Goal: Task Accomplishment & Management: Use online tool/utility

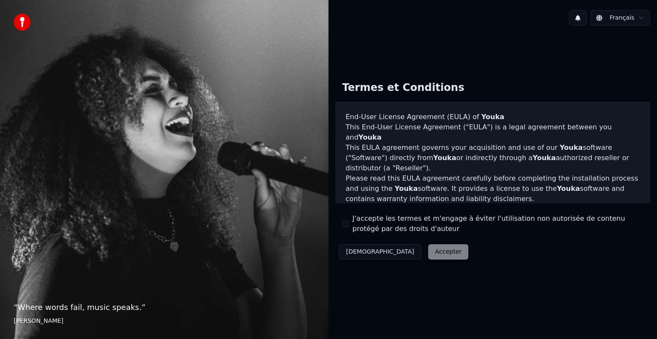
click at [404, 249] on div "Décliner Accepter" at bounding box center [403, 252] width 136 height 22
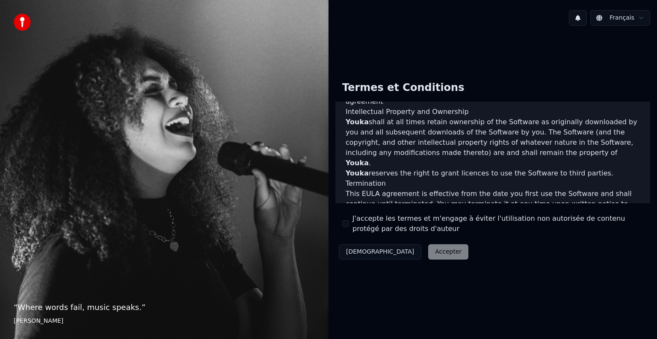
scroll to position [462, 0]
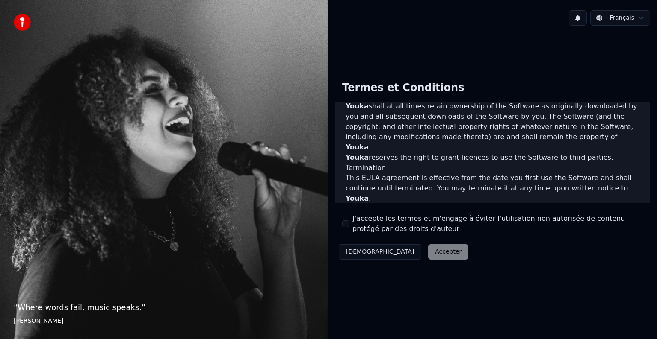
click at [391, 249] on div "Décliner Accepter" at bounding box center [403, 252] width 136 height 22
click at [348, 223] on button "J'accepte les termes et m'engage à éviter l'utilisation non autorisée de conten…" at bounding box center [345, 224] width 7 height 7
click at [428, 250] on button "Accepter" at bounding box center [448, 252] width 40 height 15
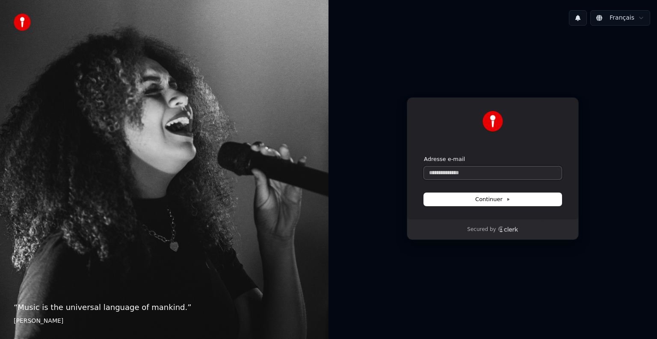
click at [465, 176] on input "Adresse e-mail" at bounding box center [493, 173] width 138 height 13
click at [469, 179] on input "Adresse e-mail" at bounding box center [493, 173] width 138 height 13
click at [424, 156] on button "submit" at bounding box center [424, 156] width 0 height 0
type input "**********"
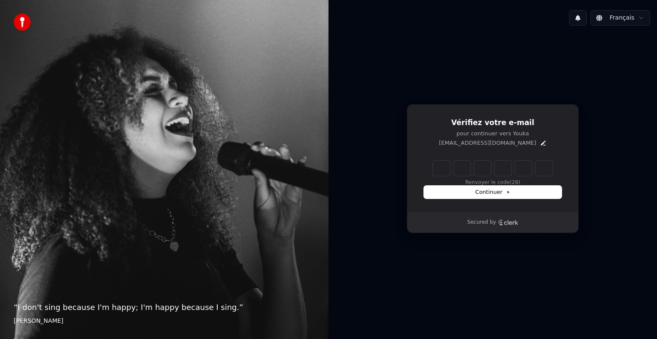
click at [437, 170] on input "Enter verification code" at bounding box center [493, 168] width 120 height 15
type input "******"
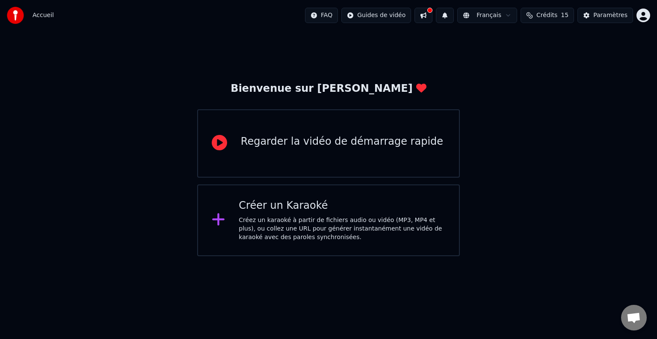
click at [293, 248] on div "Créer un Karaoké Créez un karaoké à partir de fichiers audio ou vidéo (MP3, MP4…" at bounding box center [328, 221] width 262 height 72
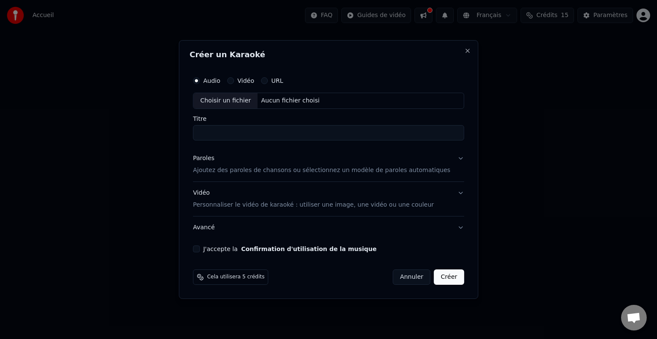
click at [200, 251] on button "J'accepte la Confirmation d'utilisation de la musique" at bounding box center [196, 249] width 7 height 7
click at [258, 85] on div "Audio Vidéo URL" at bounding box center [328, 80] width 271 height 17
click at [254, 81] on label "Vidéo" at bounding box center [245, 81] width 17 height 6
click at [234, 81] on button "Vidéo" at bounding box center [230, 80] width 7 height 7
click at [248, 104] on div "Choisir un fichier" at bounding box center [225, 100] width 64 height 15
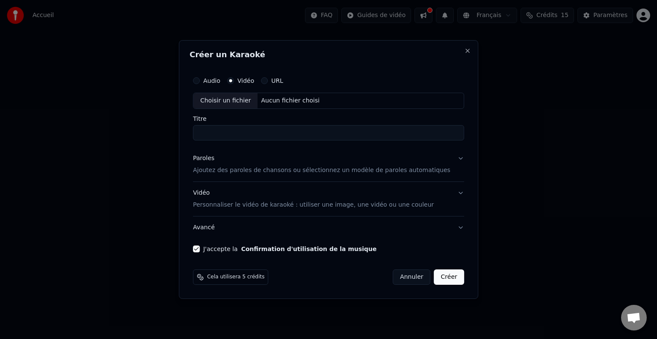
click at [218, 78] on label "Audio" at bounding box center [211, 81] width 17 height 6
click at [200, 78] on button "Audio" at bounding box center [196, 80] width 7 height 7
click at [244, 104] on div "Choisir un fichier" at bounding box center [225, 100] width 64 height 15
type input "**********"
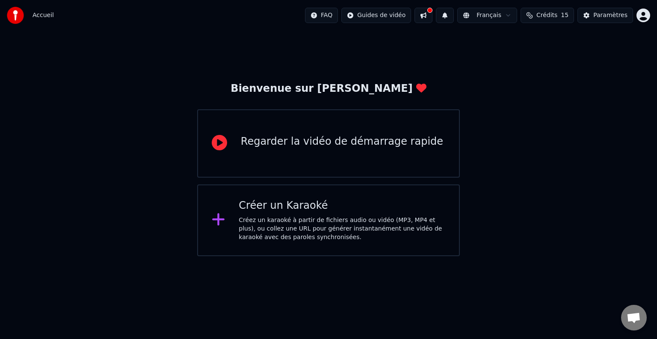
click at [348, 221] on div "Créez un karaoké à partir de fichiers audio ou vidéo (MP3, MP4 et plus), ou col…" at bounding box center [342, 229] width 206 height 26
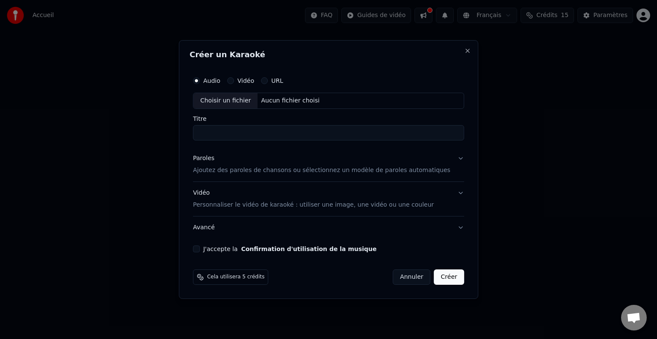
click at [239, 162] on div "Paroles Ajoutez des paroles de chansons ou sélectionnez un modèle de paroles au…" at bounding box center [321, 164] width 257 height 21
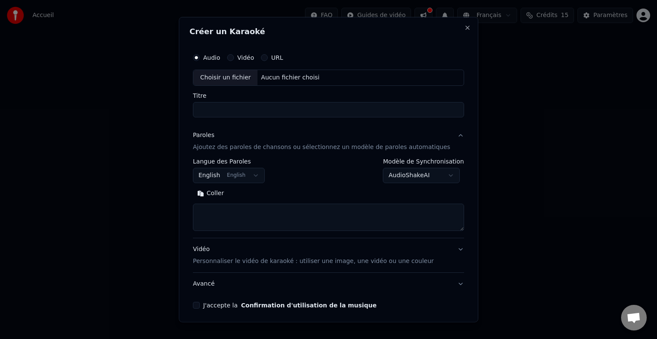
click at [245, 177] on body "**********" at bounding box center [328, 128] width 657 height 256
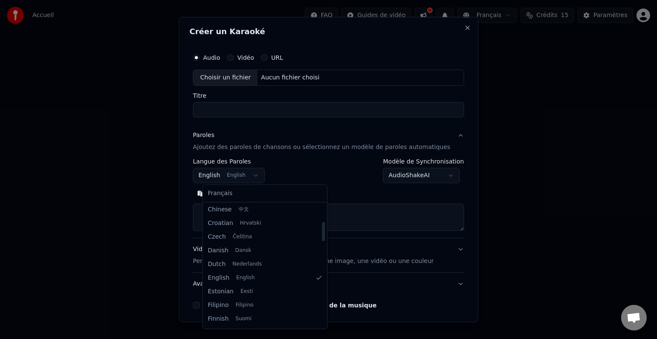
scroll to position [111, 0]
select select "**"
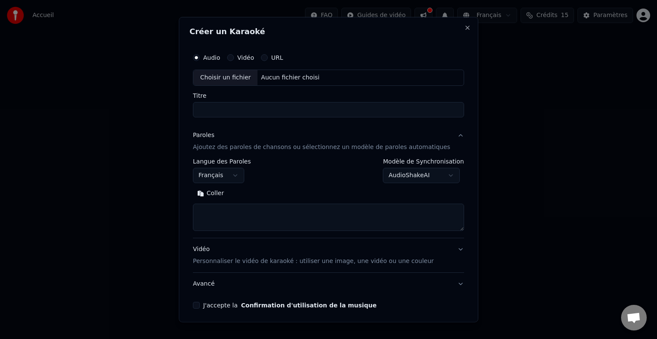
click at [227, 206] on textarea at bounding box center [328, 217] width 271 height 27
paste textarea "**********"
type textarea "**********"
click at [241, 80] on div "Choisir un fichier" at bounding box center [225, 77] width 64 height 15
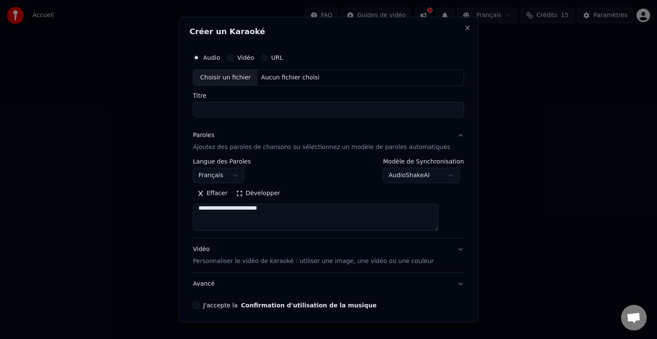
type input "**********"
click at [200, 304] on button "J'accepte la Confirmation d'utilisation de la musique" at bounding box center [196, 305] width 7 height 7
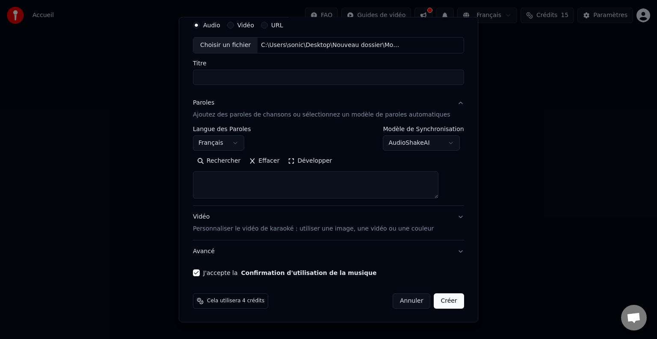
scroll to position [0, 0]
select select
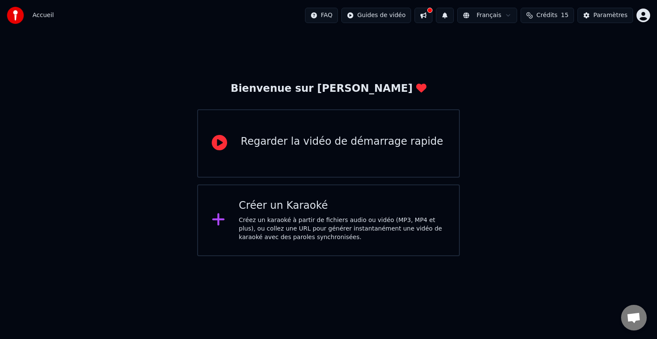
click at [305, 213] on div "Créer un Karaoké Créez un karaoké à partir de fichiers audio ou vidéo (MP3, MP4…" at bounding box center [342, 220] width 206 height 43
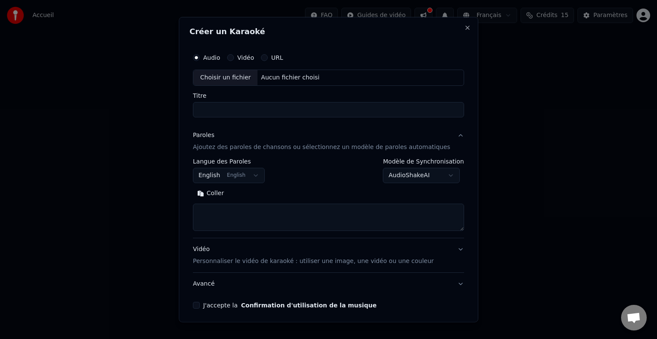
click at [209, 306] on div "J'accepte la Confirmation d'utilisation de la musique" at bounding box center [328, 305] width 271 height 7
click at [200, 305] on button "J'accepte la Confirmation d'utilisation de la musique" at bounding box center [196, 305] width 7 height 7
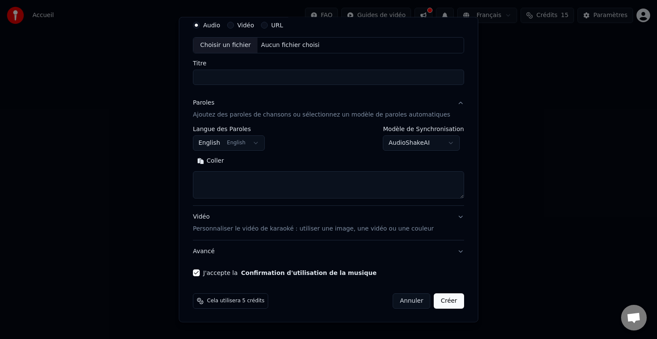
scroll to position [31, 0]
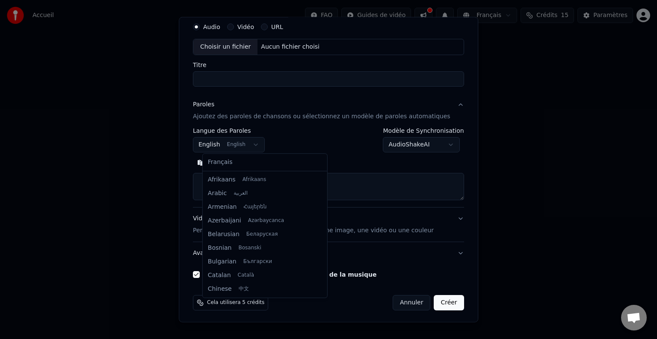
click at [257, 143] on body "**********" at bounding box center [328, 128] width 657 height 256
select select "**"
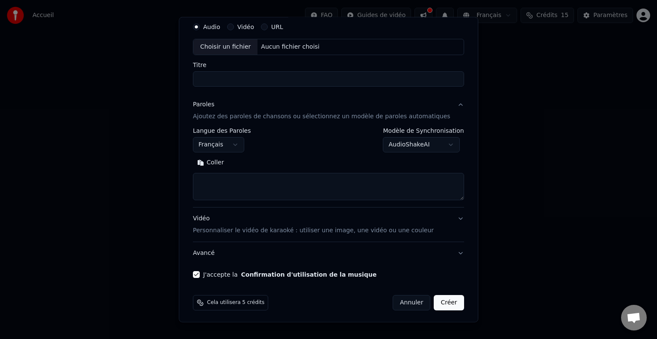
scroll to position [0, 0]
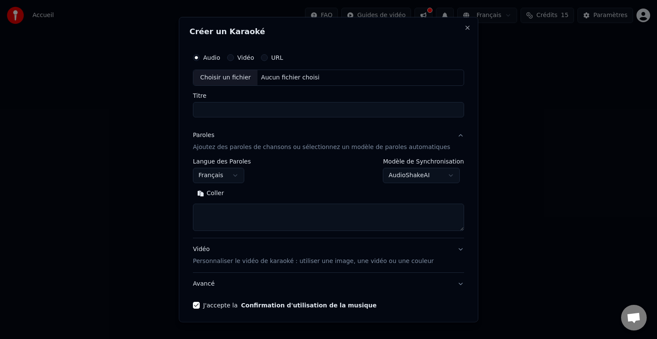
click at [238, 79] on div "Choisir un fichier" at bounding box center [225, 77] width 64 height 15
type input "**********"
click at [239, 208] on textarea at bounding box center [328, 217] width 271 height 27
paste textarea "**********"
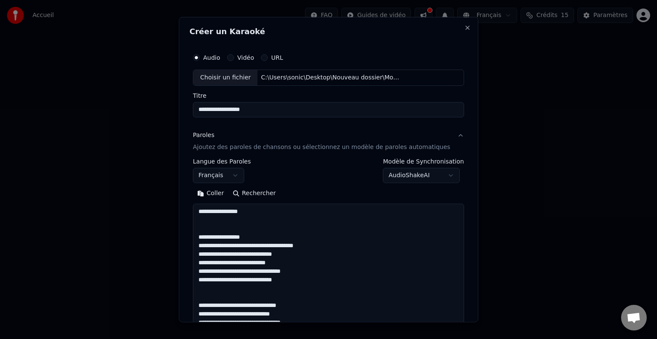
scroll to position [378, 0]
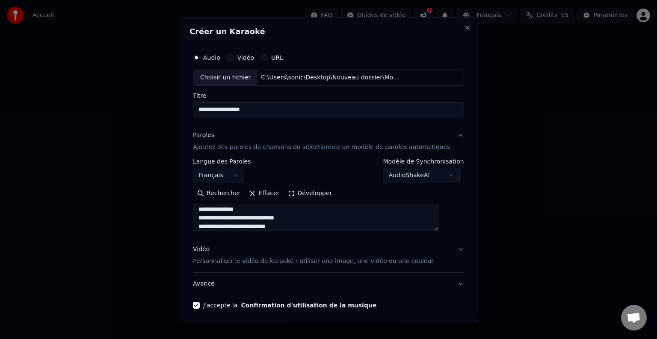
type textarea "**********"
click at [243, 263] on p "Personnaliser le vidéo de karaoké : utiliser une image, une vidéo ou une couleur" at bounding box center [313, 261] width 241 height 9
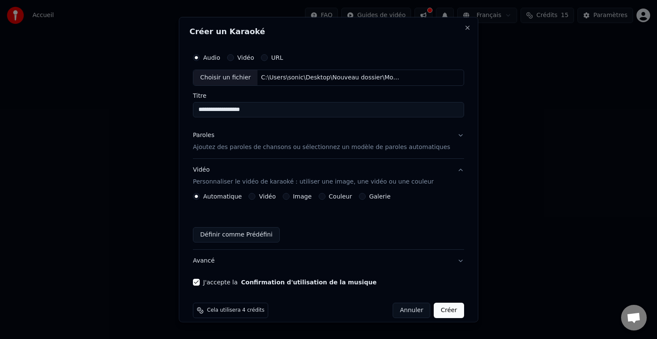
click at [301, 198] on label "Image" at bounding box center [302, 197] width 19 height 6
click at [289, 198] on button "Image" at bounding box center [286, 196] width 7 height 7
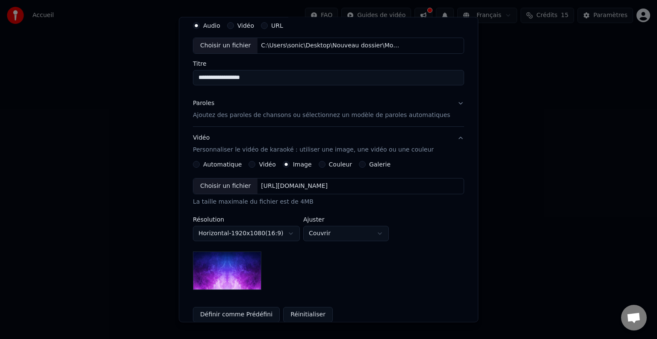
scroll to position [32, 0]
click at [229, 186] on div "Choisir un fichier" at bounding box center [225, 185] width 64 height 15
click at [238, 183] on div "Choisir un fichier" at bounding box center [225, 185] width 64 height 15
click at [242, 189] on div "Choisir un fichier" at bounding box center [225, 185] width 64 height 15
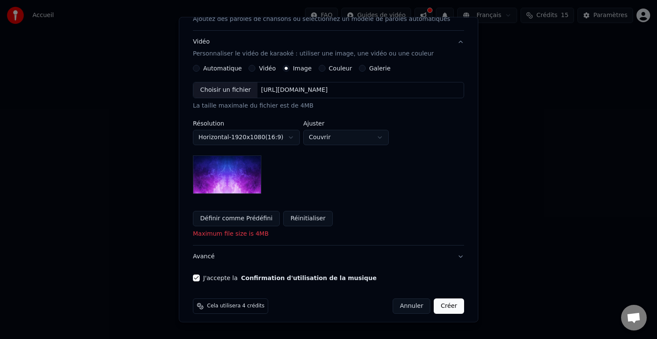
scroll to position [128, 0]
click at [331, 141] on body "**********" at bounding box center [328, 128] width 657 height 256
click at [250, 83] on div "Choisir un fichier" at bounding box center [225, 90] width 64 height 15
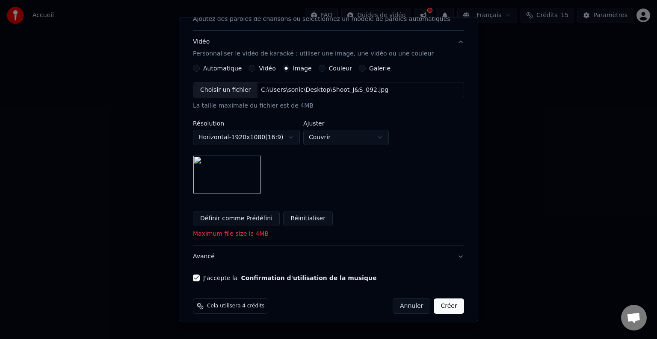
click at [434, 308] on button "Créer" at bounding box center [449, 306] width 30 height 15
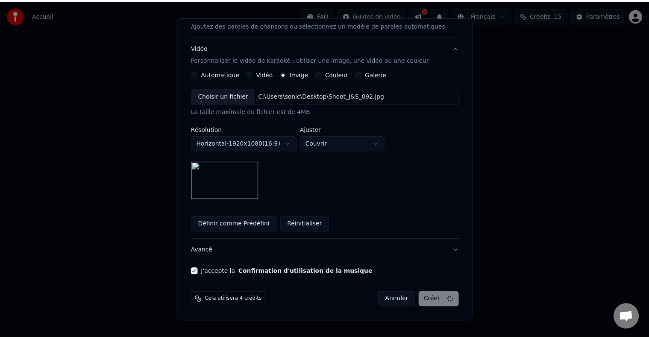
scroll to position [121, 0]
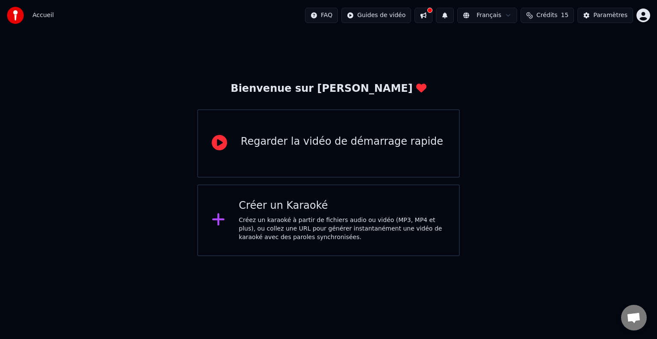
click at [640, 12] on html "Accueil FAQ Guides de vidéo Français Crédits 15 Paramètres Bienvenue sur Youka …" at bounding box center [328, 128] width 657 height 256
click at [428, 19] on html "Accueil FAQ Guides de vidéo Français Crédits 15 Paramètres Bienvenue sur Youka …" at bounding box center [328, 128] width 657 height 256
click at [429, 19] on button at bounding box center [423, 15] width 18 height 15
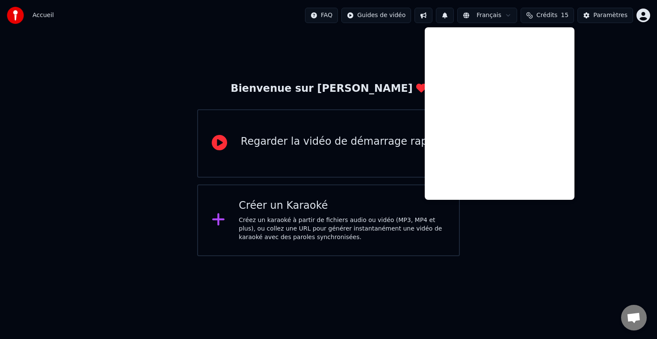
click at [395, 48] on div "Bienvenue sur Youka Regarder la vidéo de démarrage rapide Créer un Karaoké Crée…" at bounding box center [328, 144] width 657 height 226
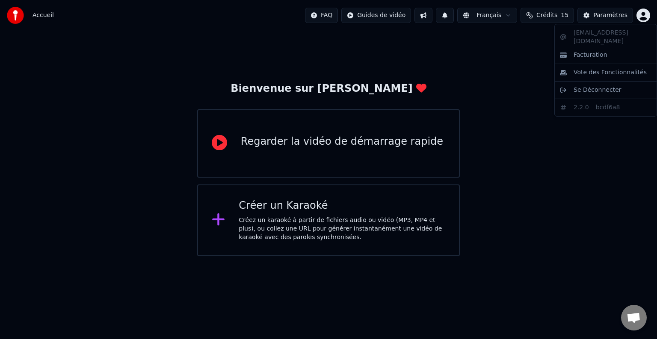
click at [640, 18] on html "Accueil FAQ Guides de vidéo Français Crédits 15 Paramètres Bienvenue sur Youka …" at bounding box center [328, 128] width 657 height 256
click at [610, 11] on html "Accueil FAQ Guides de vidéo Français Crédits 15 Paramètres Bienvenue sur Youka …" at bounding box center [328, 128] width 657 height 256
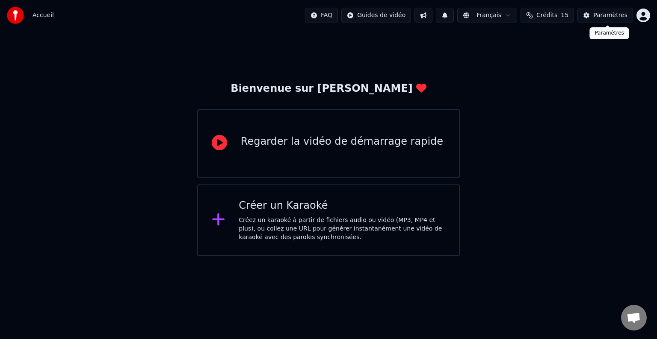
click at [607, 17] on div "Paramètres" at bounding box center [610, 15] width 34 height 9
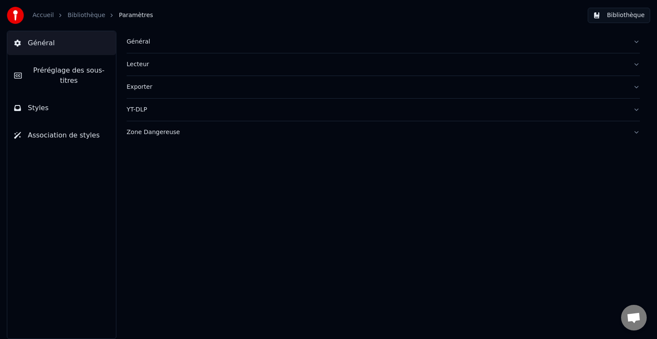
click at [70, 19] on link "Bibliothèque" at bounding box center [87, 15] width 38 height 9
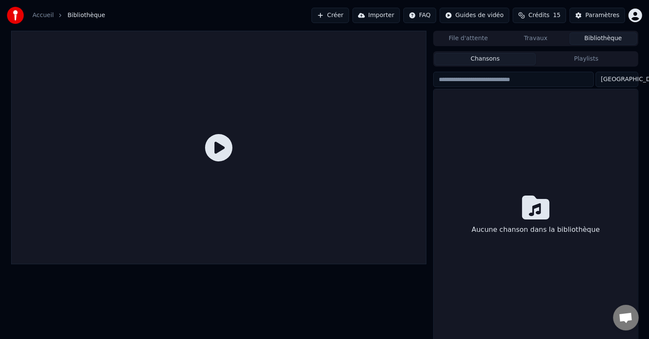
click at [46, 17] on link "Accueil" at bounding box center [42, 15] width 21 height 9
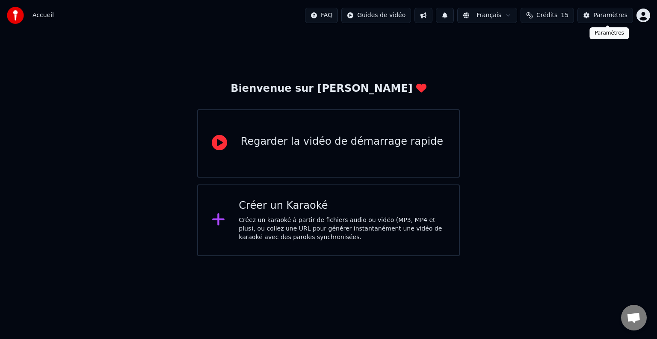
click at [609, 20] on button "Paramètres" at bounding box center [605, 15] width 56 height 15
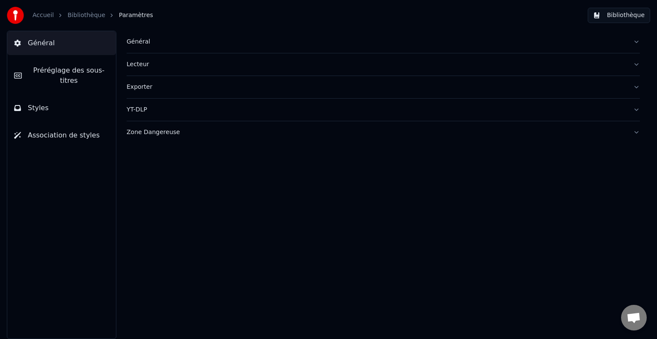
click at [42, 17] on link "Accueil" at bounding box center [42, 15] width 21 height 9
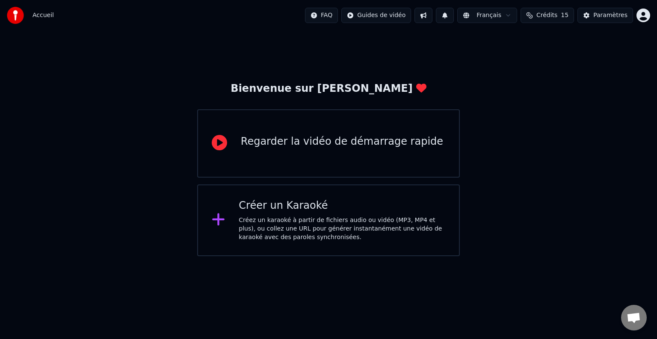
click at [325, 256] on html "Accueil FAQ Guides de vidéo Français Crédits 15 Paramètres Bienvenue sur Youka …" at bounding box center [328, 128] width 657 height 256
click at [636, 17] on html "Accueil FAQ Guides de vidéo Français Crédits 15 Paramètres Bienvenue sur Youka …" at bounding box center [328, 128] width 657 height 256
click at [312, 221] on div "Créez un karaoké à partir de fichiers audio ou vidéo (MP3, MP4 et plus), ou col…" at bounding box center [342, 229] width 206 height 26
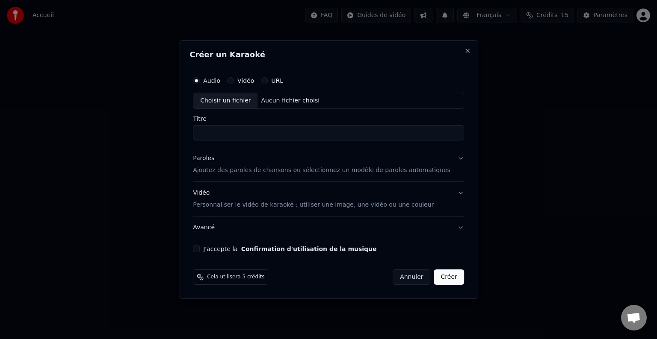
click at [233, 102] on div "Choisir un fichier" at bounding box center [225, 100] width 64 height 15
type input "**********"
click at [249, 171] on p "Ajoutez des paroles de chansons ou sélectionnez un modèle de paroles automatiqu…" at bounding box center [321, 170] width 257 height 9
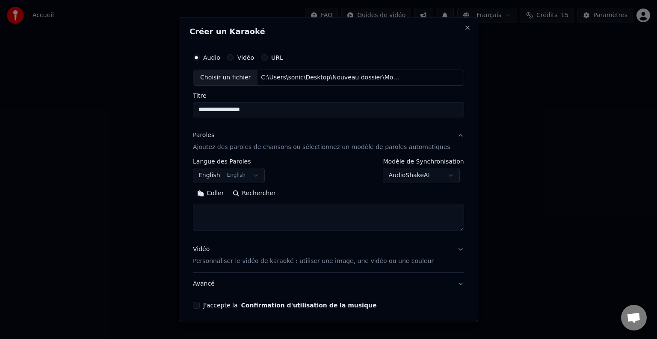
click at [247, 172] on body "**********" at bounding box center [328, 128] width 657 height 256
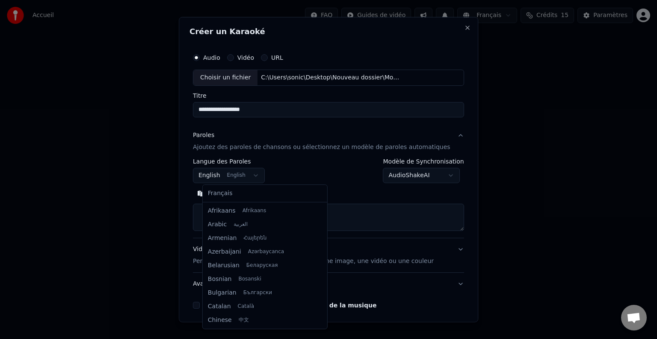
scroll to position [68, 0]
select select "**"
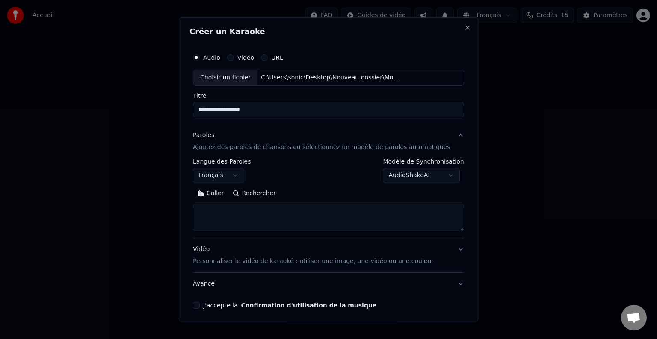
click at [232, 214] on textarea at bounding box center [328, 217] width 271 height 27
click at [241, 209] on textarea at bounding box center [328, 217] width 271 height 27
paste textarea "**********"
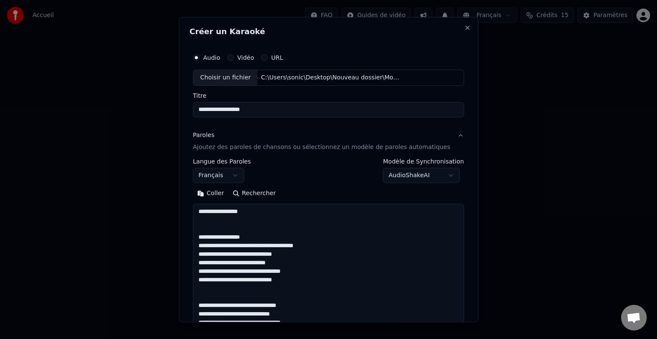
scroll to position [378, 0]
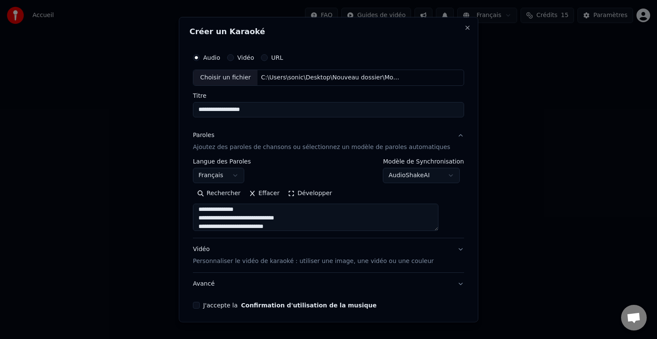
type textarea "**********"
click at [293, 261] on p "Personnaliser le vidéo de karaoké : utiliser une image, une vidéo ou une couleur" at bounding box center [313, 261] width 241 height 9
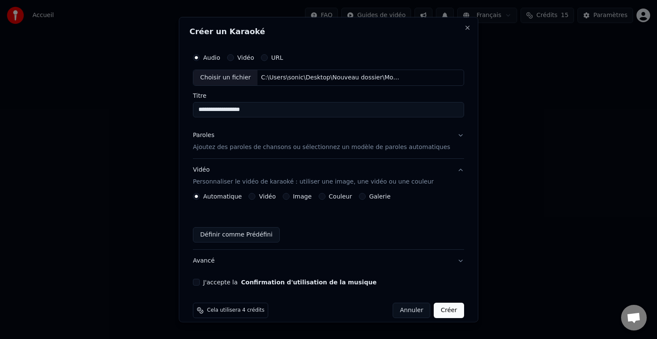
click at [301, 196] on label "Image" at bounding box center [302, 197] width 19 height 6
click at [289, 196] on button "Image" at bounding box center [286, 196] width 7 height 7
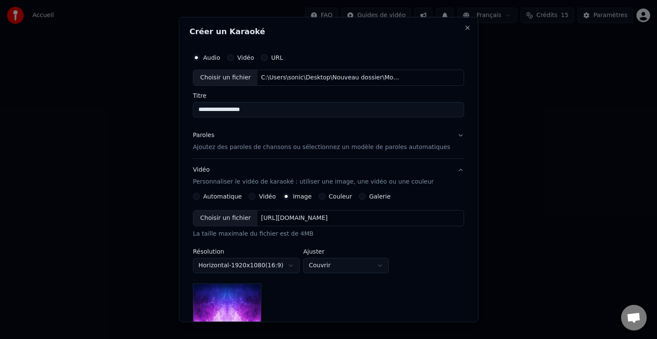
click at [244, 215] on div "Choisir un fichier" at bounding box center [225, 218] width 64 height 15
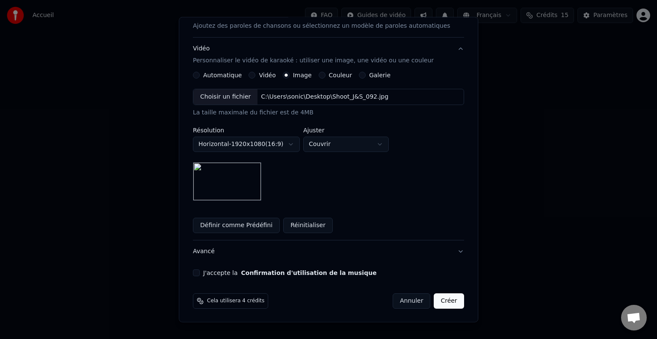
scroll to position [121, 0]
click at [200, 272] on button "J'accepte la Confirmation d'utilisation de la musique" at bounding box center [196, 273] width 7 height 7
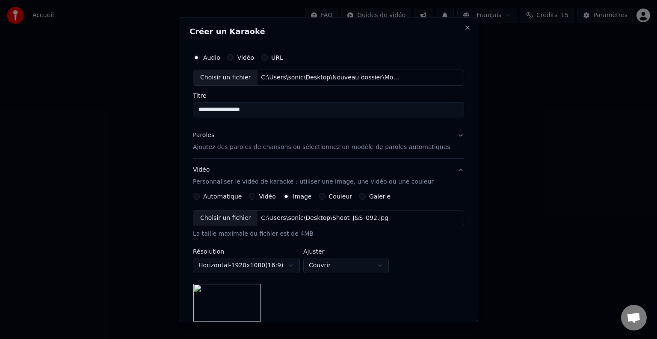
scroll to position [18, 0]
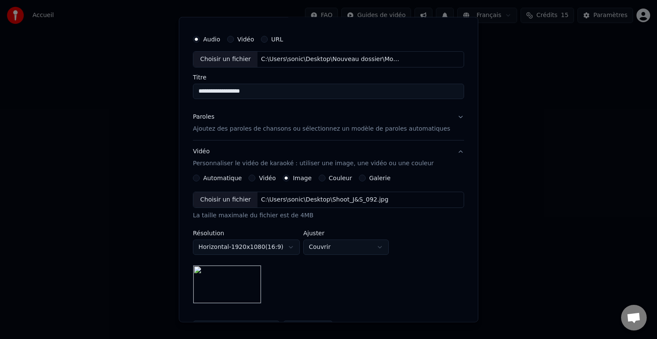
click at [276, 133] on button "Paroles Ajoutez des paroles de chansons ou sélectionnez un modèle de paroles au…" at bounding box center [328, 123] width 271 height 34
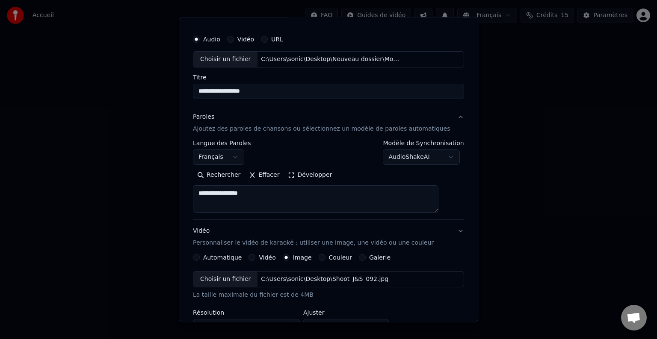
click at [276, 133] on button "Paroles Ajoutez des paroles de chansons ou sélectionnez un modèle de paroles au…" at bounding box center [328, 123] width 271 height 34
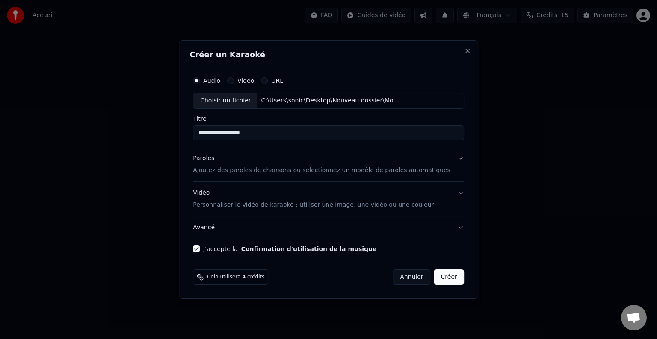
click at [256, 162] on div "Paroles Ajoutez des paroles de chansons ou sélectionnez un modèle de paroles au…" at bounding box center [321, 164] width 257 height 21
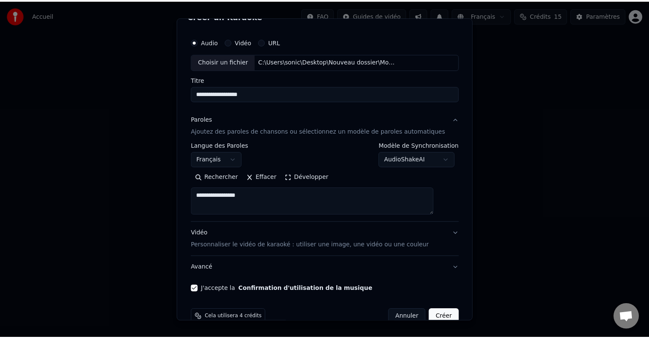
scroll to position [32, 0]
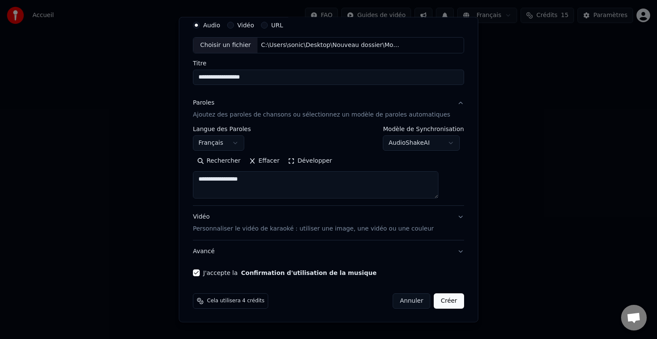
click at [436, 303] on button "Créer" at bounding box center [449, 301] width 30 height 15
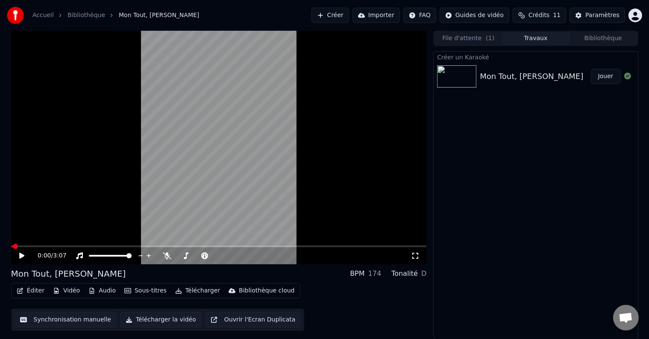
click at [19, 252] on div "0:00 / 3:07" at bounding box center [219, 256] width 409 height 9
click at [20, 256] on icon at bounding box center [21, 256] width 5 height 6
click at [24, 256] on icon at bounding box center [22, 255] width 4 height 5
click at [21, 256] on icon at bounding box center [21, 256] width 5 height 6
click at [182, 256] on span at bounding box center [198, 256] width 43 height 2
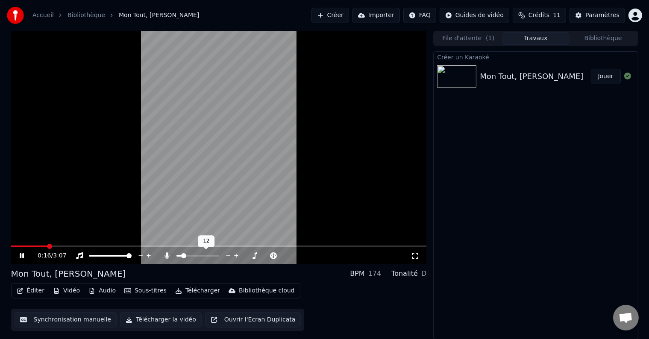
click at [182, 256] on span at bounding box center [183, 255] width 5 height 5
click at [219, 259] on span at bounding box center [216, 255] width 5 height 5
click at [168, 257] on icon at bounding box center [167, 256] width 9 height 7
click at [13, 247] on span at bounding box center [15, 246] width 5 height 5
click at [20, 258] on icon at bounding box center [22, 255] width 4 height 5
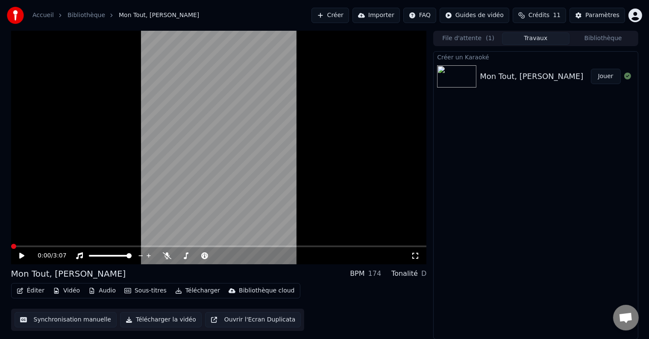
click at [144, 321] on button "Télécharger la vidéo" at bounding box center [161, 319] width 82 height 15
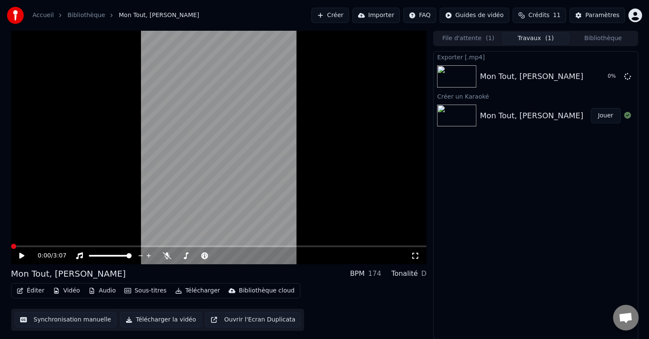
click at [607, 116] on button "Jouer" at bounding box center [606, 115] width 30 height 15
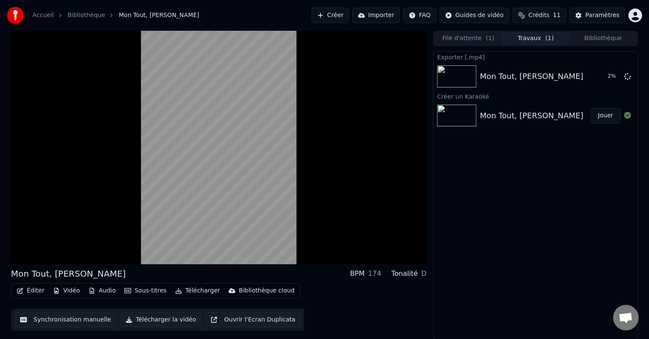
click at [611, 114] on button "Jouer" at bounding box center [606, 115] width 30 height 15
click at [611, 115] on button "Jouer" at bounding box center [606, 115] width 30 height 15
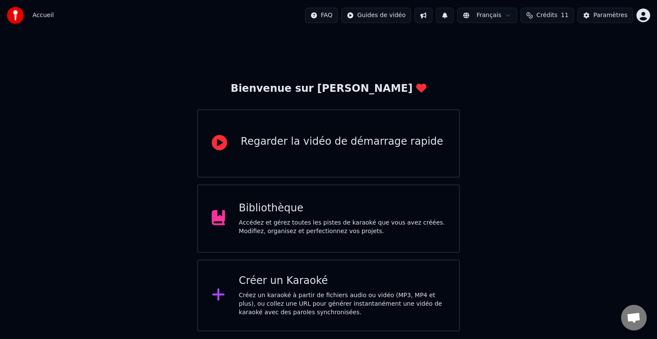
click at [371, 203] on div "Bibliothèque" at bounding box center [342, 209] width 206 height 14
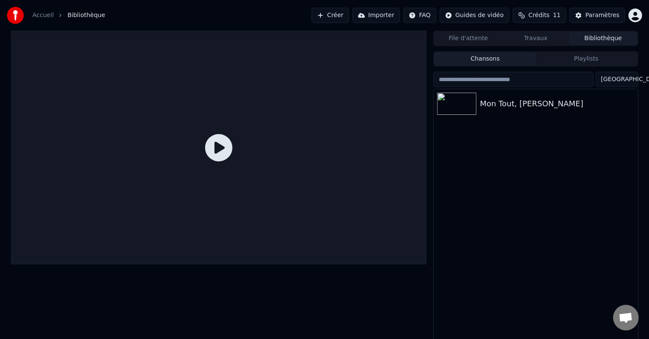
click at [227, 153] on icon at bounding box center [218, 147] width 27 height 27
click at [224, 152] on icon at bounding box center [218, 147] width 27 height 27
click at [483, 98] on div "Mon Tout, Ma Moitié" at bounding box center [553, 104] width 146 height 12
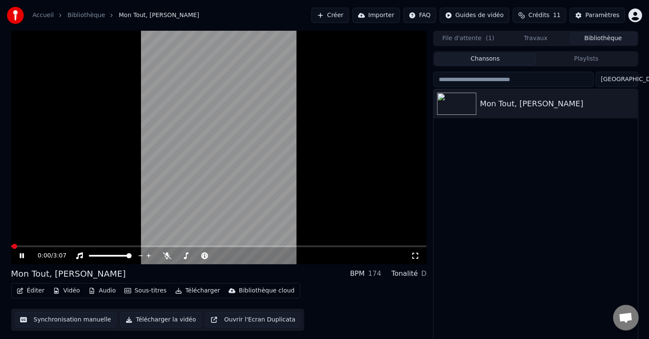
click at [21, 253] on icon at bounding box center [28, 256] width 20 height 7
click at [21, 258] on icon at bounding box center [21, 256] width 5 height 6
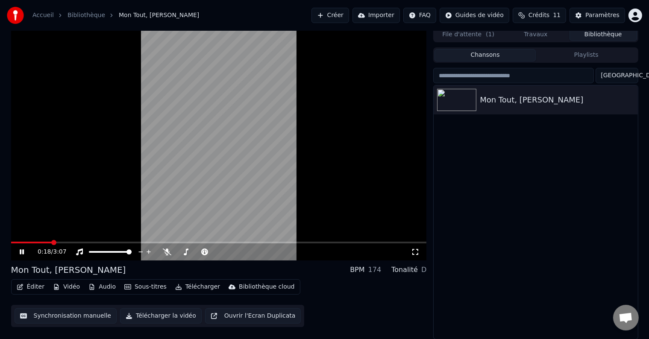
click at [90, 285] on icon "button" at bounding box center [92, 287] width 5 height 6
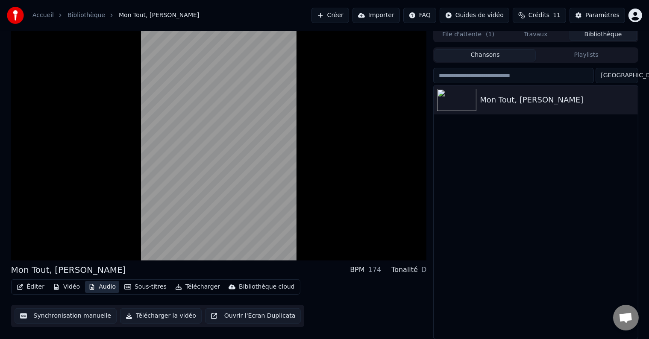
click at [88, 284] on icon "button" at bounding box center [91, 287] width 7 height 6
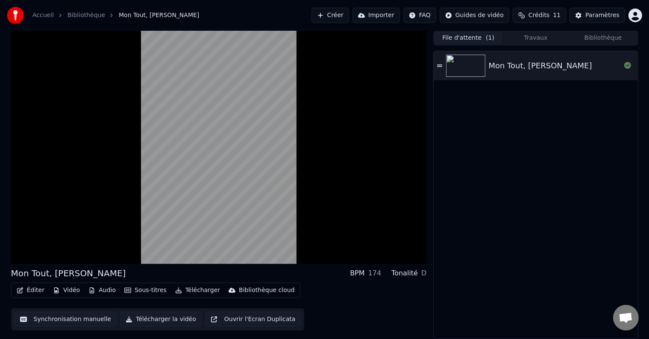
scroll to position [0, 0]
click at [487, 31] on div "File d'attente ( 1 ) Travaux Bibliothèque" at bounding box center [535, 38] width 205 height 15
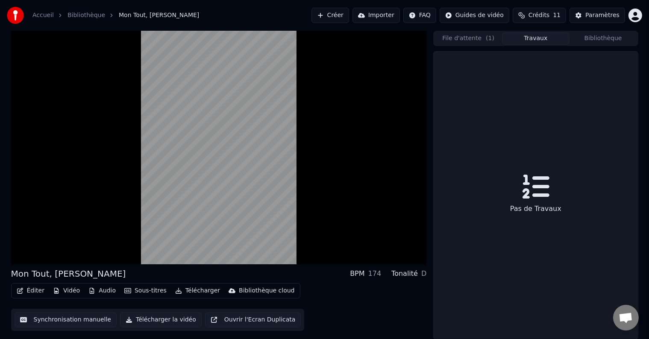
click at [543, 42] on button "Travaux" at bounding box center [536, 38] width 68 height 12
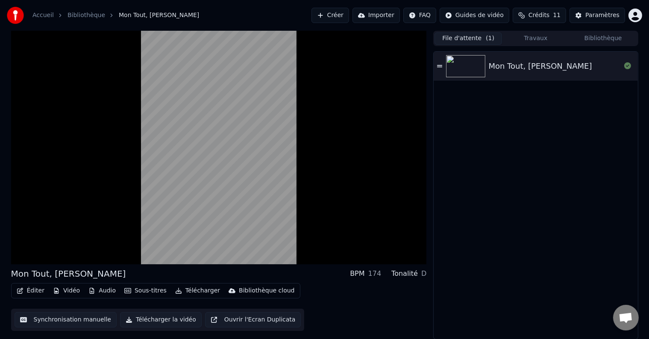
click at [480, 38] on button "File d'attente ( 1 )" at bounding box center [469, 38] width 68 height 12
click at [505, 84] on div "Mon Tout, Ma Moitié" at bounding box center [536, 196] width 204 height 288
click at [510, 77] on div "Mon Tout, Ma Moitié" at bounding box center [536, 66] width 204 height 29
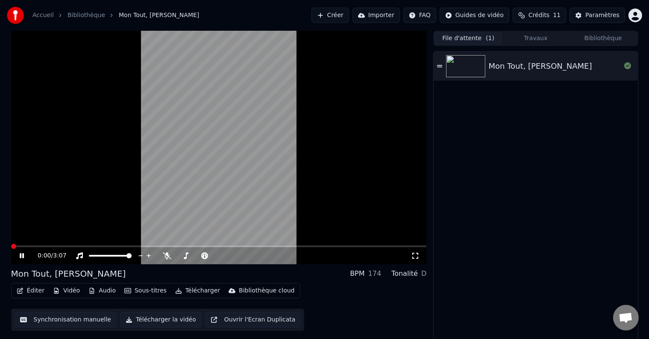
click at [221, 309] on div "Synchronisation manuelle Télécharger la vidéo Ouvrir l'Ecran Duplicata" at bounding box center [158, 320] width 294 height 22
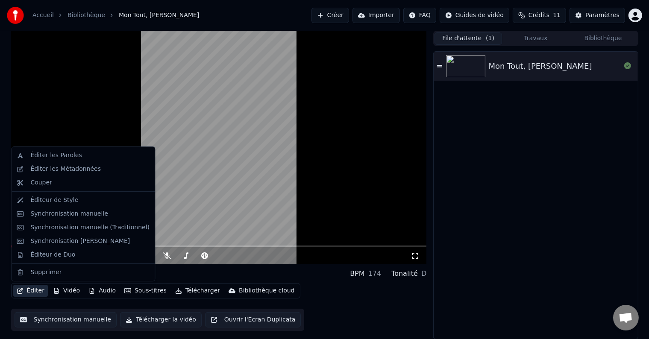
click at [38, 289] on button "Éditer" at bounding box center [30, 291] width 35 height 12
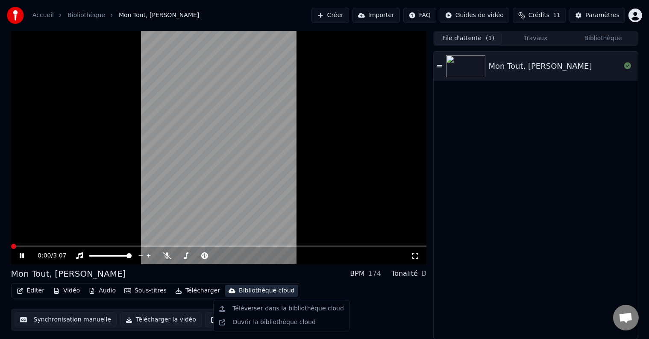
click at [239, 164] on video at bounding box center [219, 148] width 416 height 234
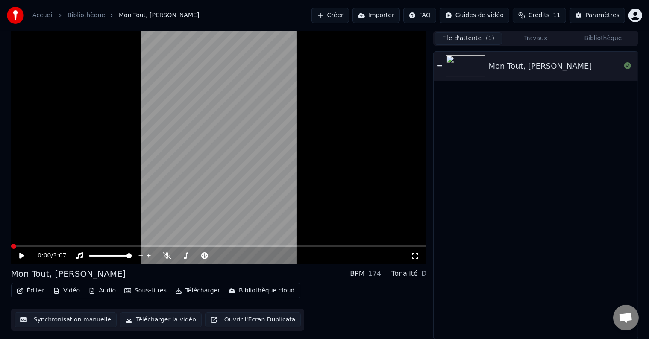
click at [21, 250] on div "0:00 / 3:07" at bounding box center [219, 256] width 416 height 17
click at [21, 258] on icon at bounding box center [21, 256] width 5 height 6
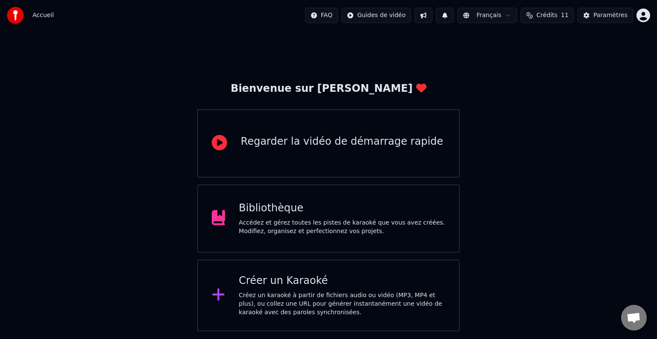
click at [381, 207] on div "Bibliothèque" at bounding box center [342, 209] width 206 height 14
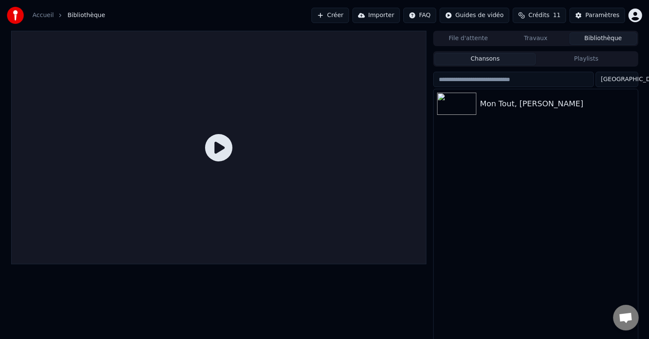
click at [222, 156] on icon at bounding box center [218, 147] width 27 height 27
click at [493, 99] on div "Mon Tout, [PERSON_NAME]" at bounding box center [553, 104] width 146 height 12
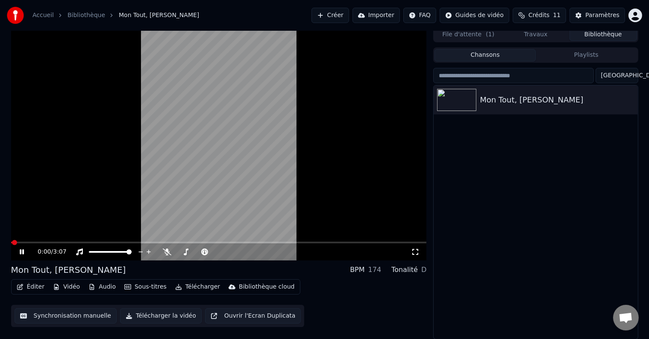
scroll to position [3, 0]
click at [166, 254] on icon at bounding box center [167, 252] width 9 height 7
click at [168, 254] on icon at bounding box center [167, 252] width 9 height 7
click at [190, 252] on span at bounding box center [184, 253] width 14 height 2
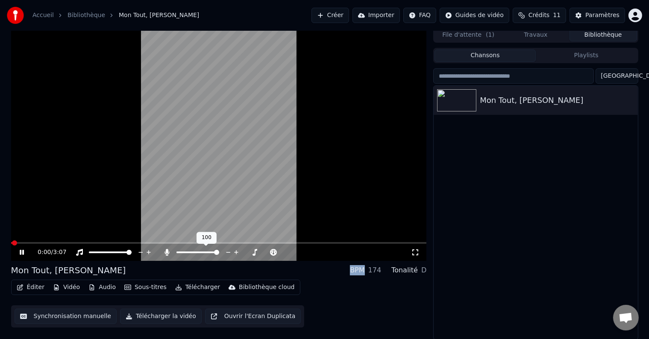
click at [219, 250] on span at bounding box center [216, 252] width 5 height 5
click at [326, 304] on div "Éditer Vidéo Audio Sous-titres Télécharger Bibliothèque cloud Synchronisation m…" at bounding box center [219, 304] width 416 height 48
click at [169, 315] on button "Télécharger la vidéo" at bounding box center [161, 316] width 82 height 15
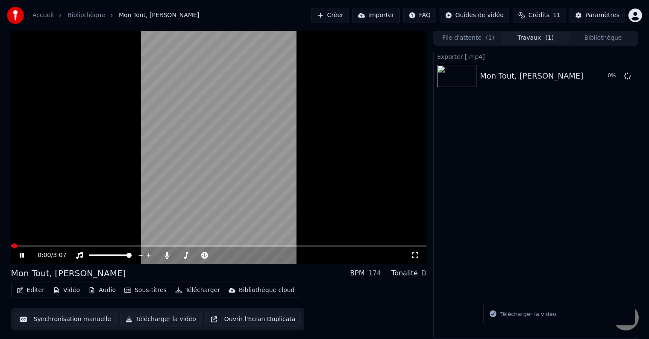
scroll to position [0, 0]
click at [21, 258] on icon at bounding box center [28, 256] width 20 height 7
